Goal: Task Accomplishment & Management: Complete application form

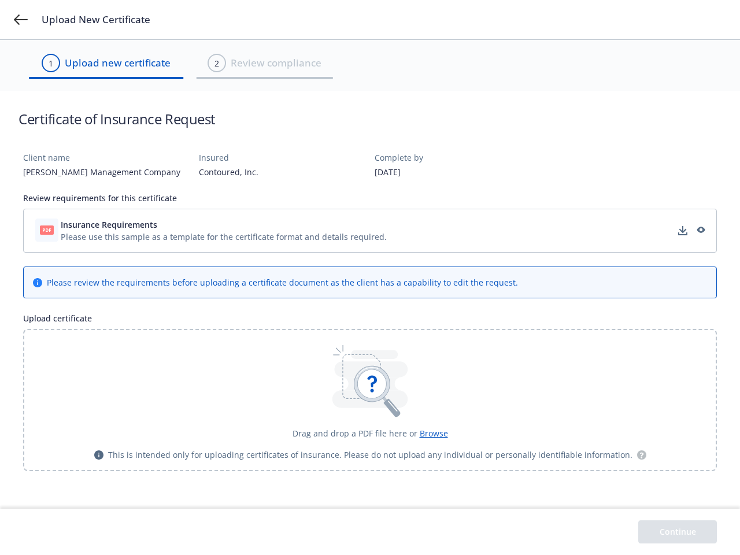
click at [370, 277] on div "Please review the requirements before uploading a certificate document as the c…" at bounding box center [282, 282] width 471 height 12
click at [21, 20] on icon at bounding box center [21, 19] width 14 height 10
click at [370, 231] on div "Please use this sample as a template for the certificate format and details req…" at bounding box center [224, 237] width 326 height 12
